Goal: Information Seeking & Learning: Learn about a topic

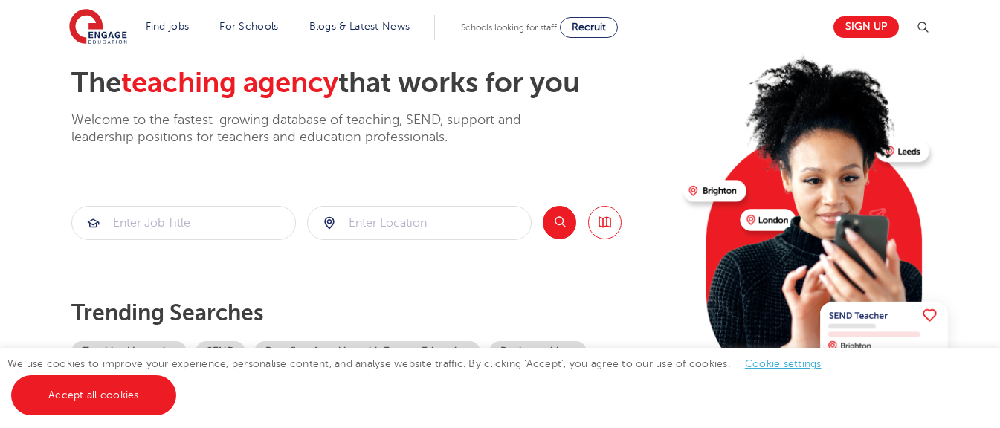
scroll to position [111, 0]
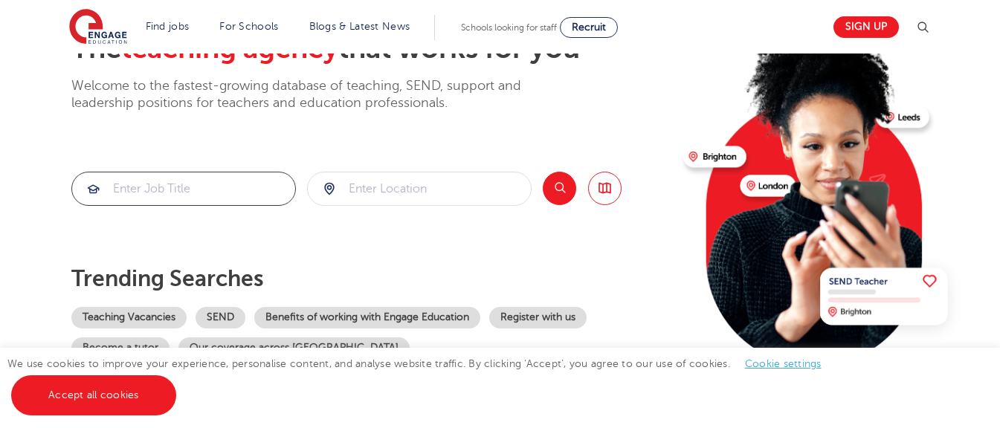
click at [225, 184] on input "search" at bounding box center [183, 188] width 223 height 33
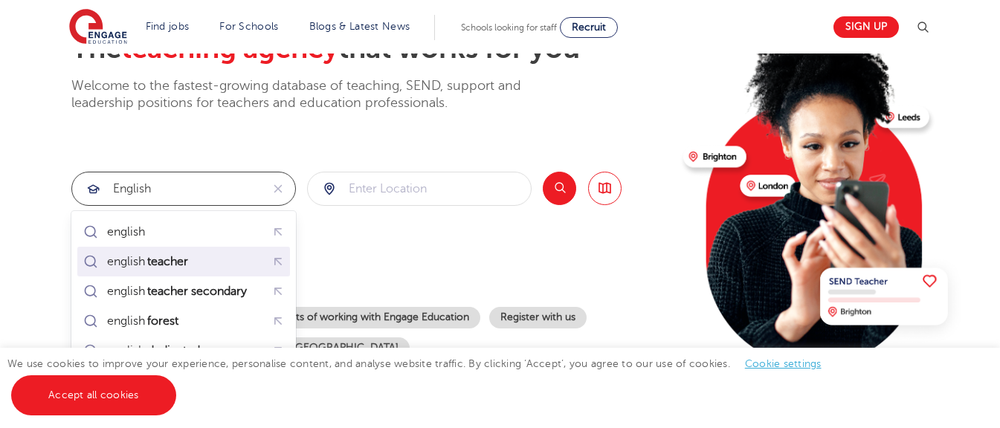
click at [171, 259] on mark "teacher" at bounding box center [167, 262] width 45 height 18
type input "english teacher"
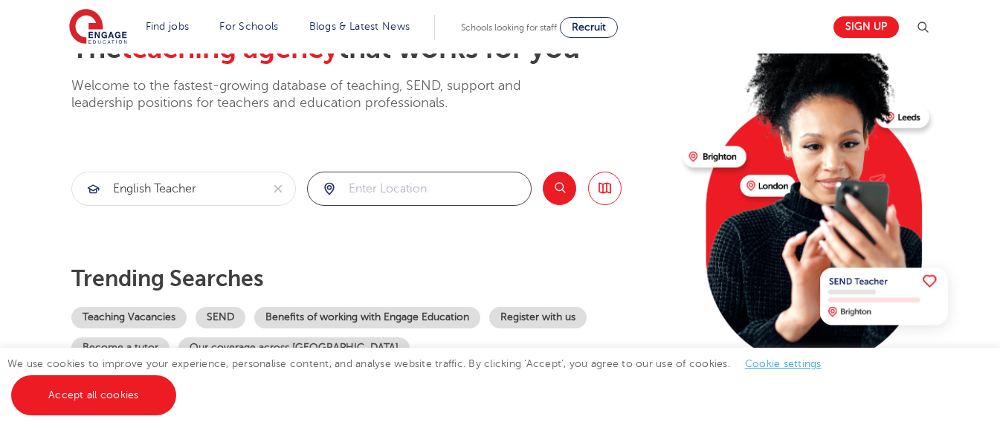
click at [372, 180] on input "search" at bounding box center [419, 188] width 223 height 33
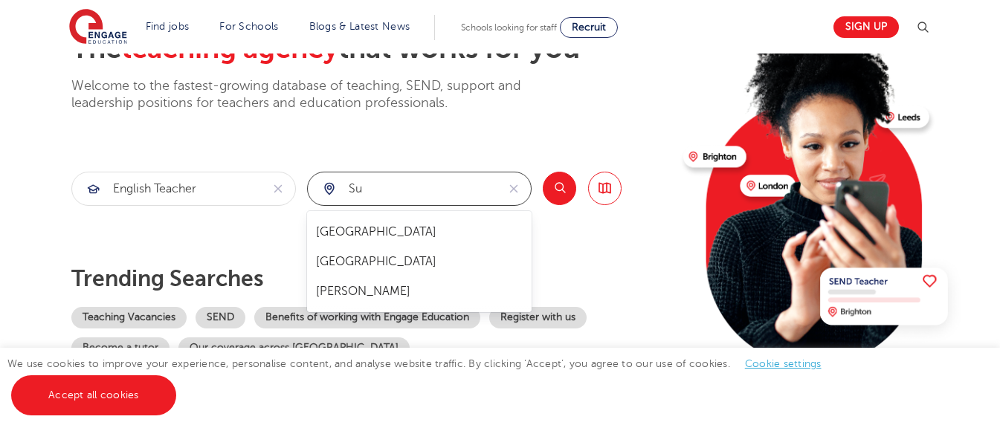
type input "s"
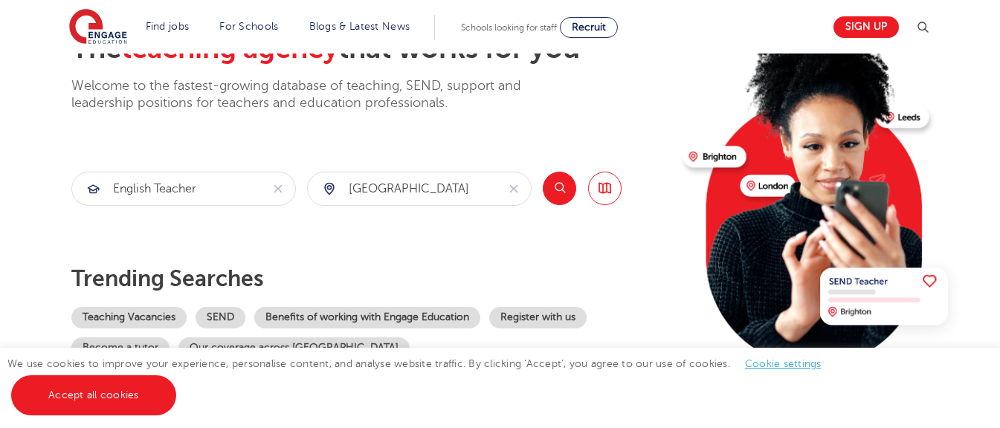
click at [562, 191] on button "Search" at bounding box center [559, 188] width 33 height 33
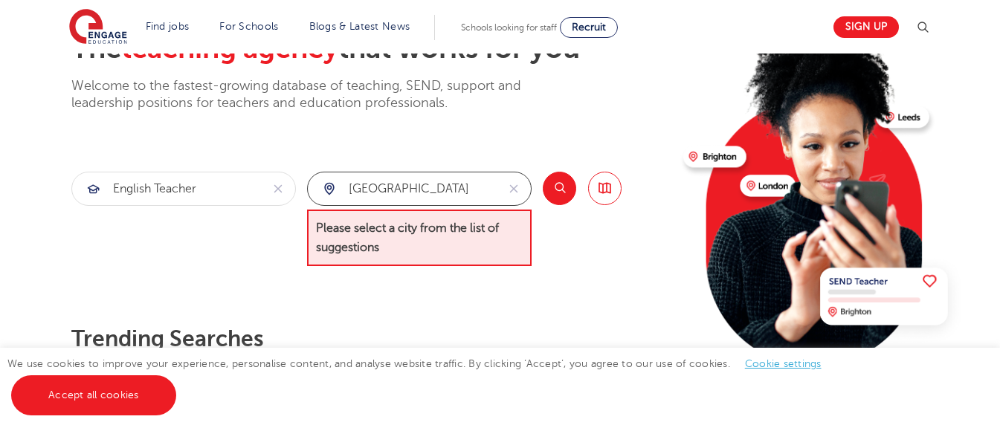
click at [471, 187] on input "[GEOGRAPHIC_DATA]" at bounding box center [402, 188] width 189 height 33
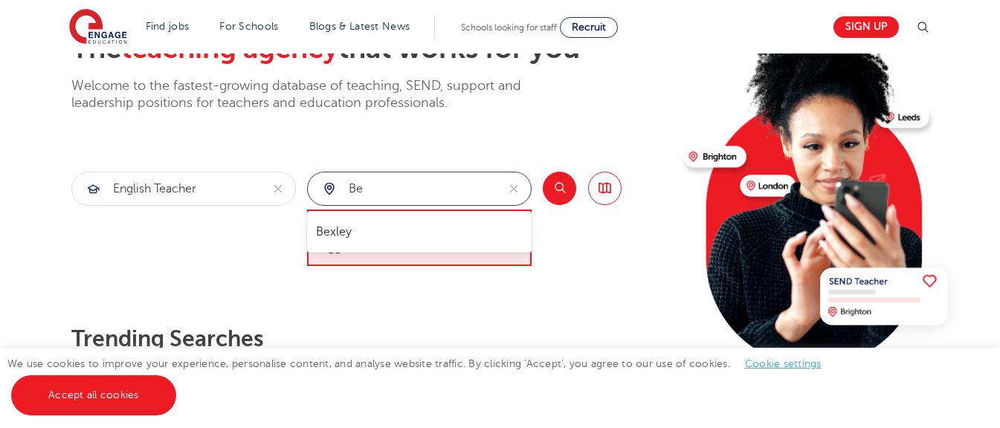
type input "b"
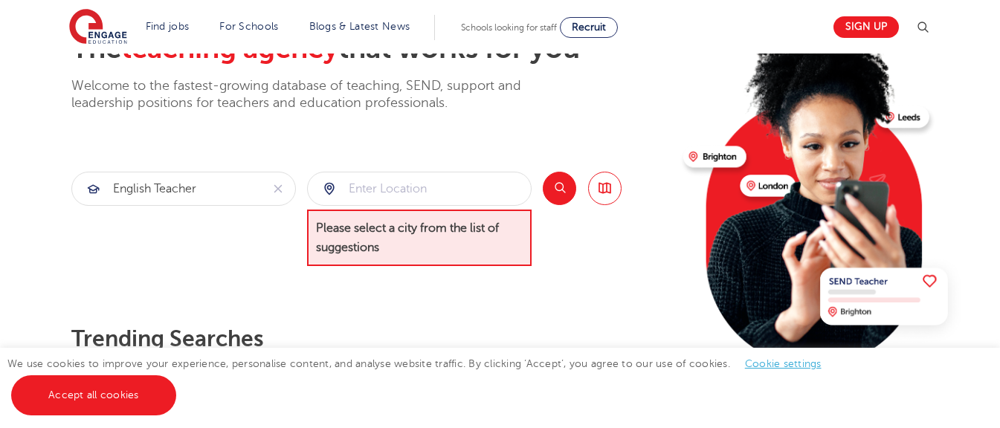
click at [452, 311] on div "The teaching agency that works for you Welcome to the fastest-growing database …" at bounding box center [371, 225] width 600 height 387
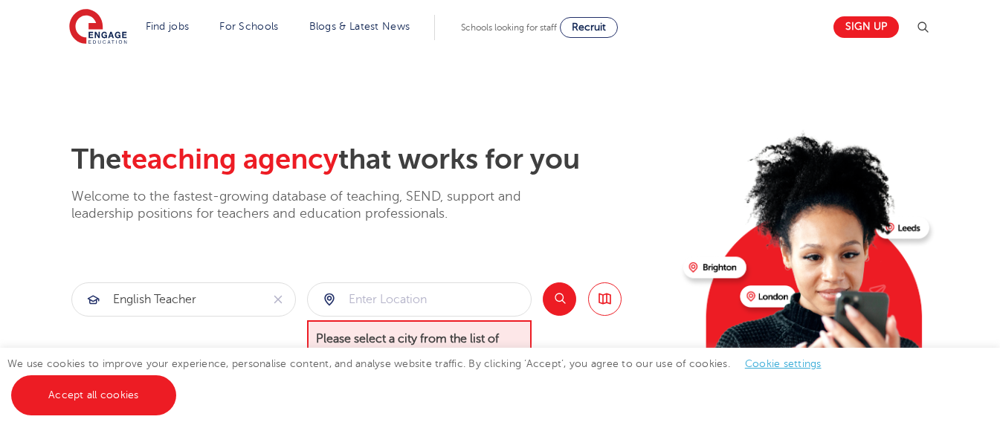
scroll to position [0, 0]
